Goal: Task Accomplishment & Management: Manage account settings

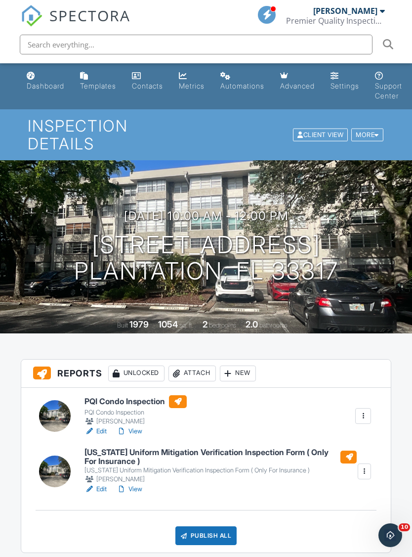
click at [138, 426] on link "View" at bounding box center [130, 431] width 26 height 10
click at [142, 426] on link "View" at bounding box center [130, 431] width 26 height 10
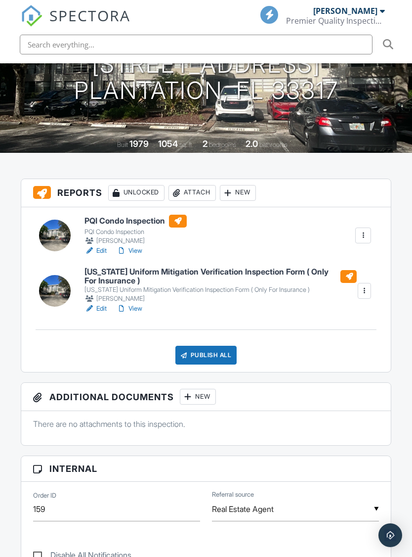
click at [139, 304] on link "View" at bounding box center [130, 309] width 26 height 10
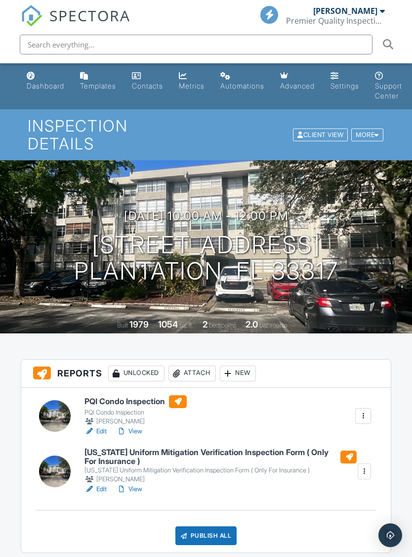
click at [142, 484] on link "View" at bounding box center [130, 489] width 26 height 10
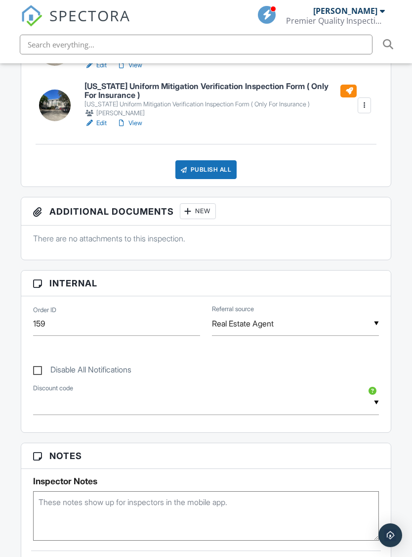
scroll to position [354, 0]
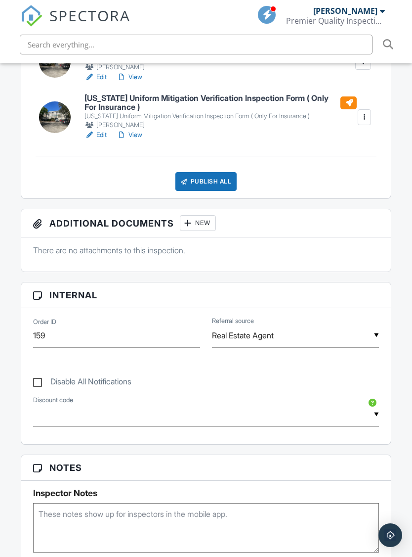
click at [215, 172] on div "Publish All" at bounding box center [207, 181] width 62 height 19
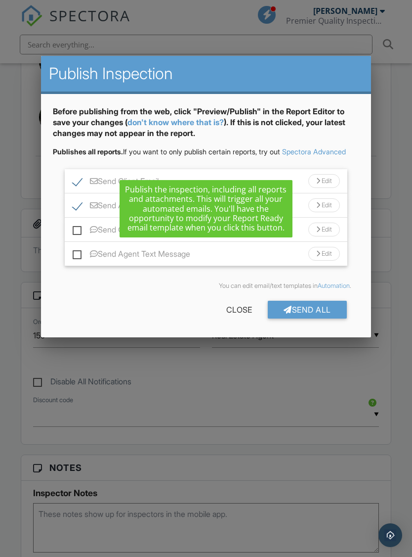
click at [314, 318] on div "Send All" at bounding box center [307, 310] width 79 height 18
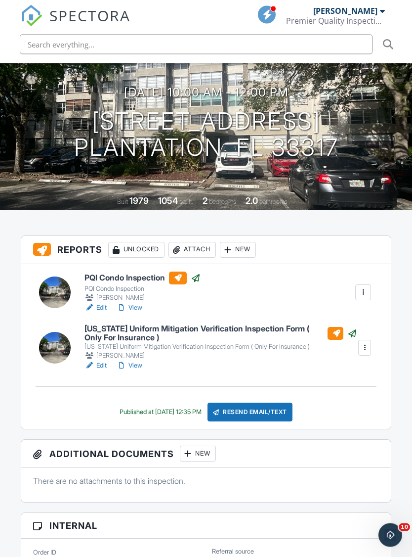
click at [139, 303] on link "View" at bounding box center [130, 308] width 26 height 10
